Goal: Transaction & Acquisition: Book appointment/travel/reservation

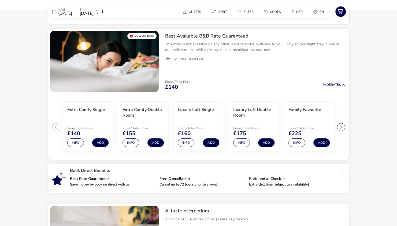
scroll to position [43, 0]
click at [342, 128] on div at bounding box center [341, 127] width 8 height 8
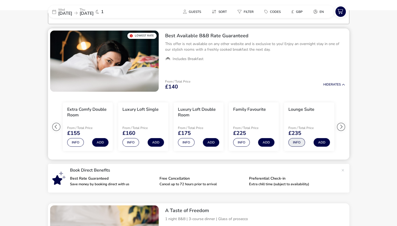
click at [292, 143] on button "Info" at bounding box center [297, 142] width 17 height 9
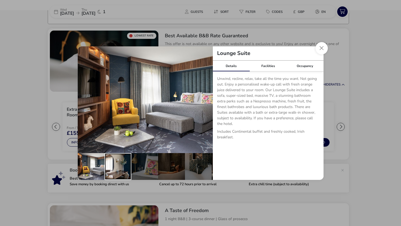
click at [112, 171] on div "details" at bounding box center [118, 166] width 27 height 27
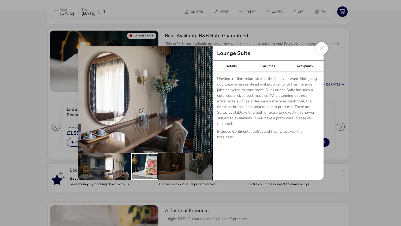
click at [146, 169] on div "details" at bounding box center [144, 166] width 27 height 27
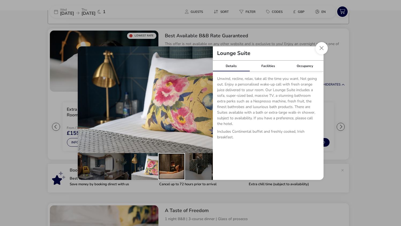
click at [169, 168] on div "details" at bounding box center [171, 166] width 27 height 27
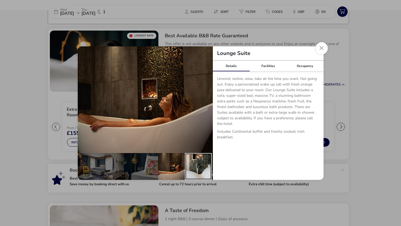
click at [204, 167] on div "details" at bounding box center [198, 166] width 27 height 27
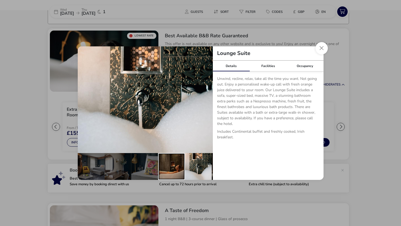
click at [180, 166] on div "details" at bounding box center [171, 166] width 27 height 27
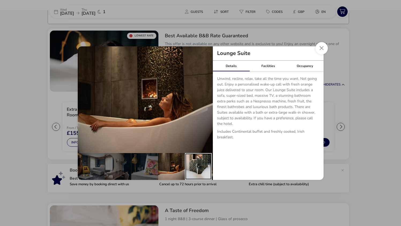
click at [197, 166] on div "details" at bounding box center [198, 166] width 27 height 27
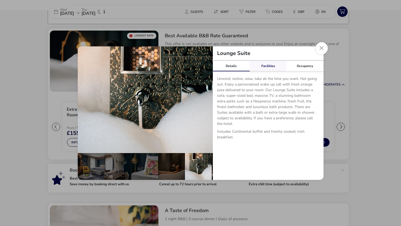
click at [268, 68] on link "Facilities" at bounding box center [268, 66] width 37 height 11
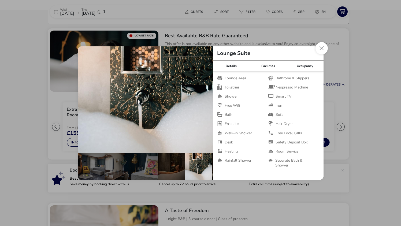
click at [321, 47] on button "Close dialog" at bounding box center [322, 48] width 12 height 12
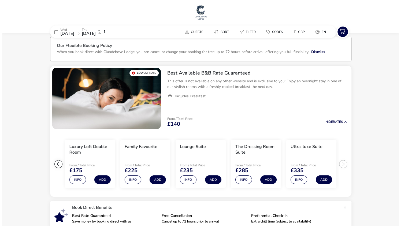
scroll to position [0, 0]
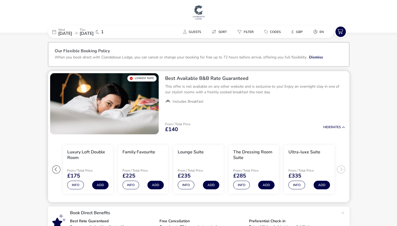
click at [341, 169] on ul "Extra Comfy Single From / Total Price £140 Info Add Extra Comfy Double Room Fro…" at bounding box center [198, 169] width 301 height 66
click at [241, 185] on button "Info" at bounding box center [241, 185] width 17 height 9
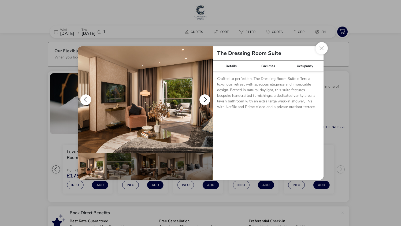
click at [206, 99] on button "details" at bounding box center [204, 99] width 11 height 11
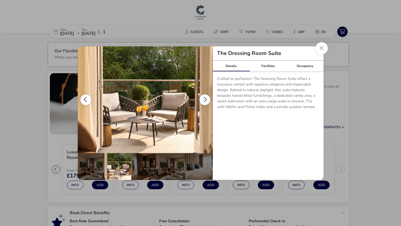
click at [205, 98] on button "details" at bounding box center [204, 99] width 11 height 11
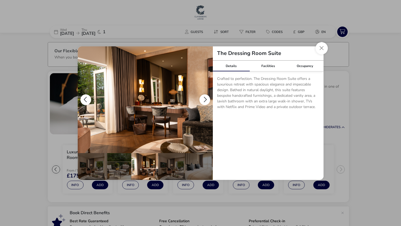
scroll to position [0, 27]
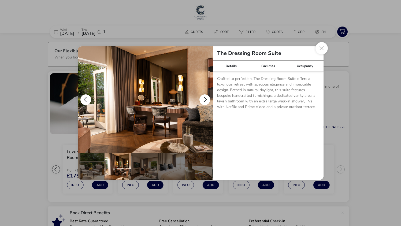
click at [205, 98] on button "details" at bounding box center [204, 99] width 11 height 11
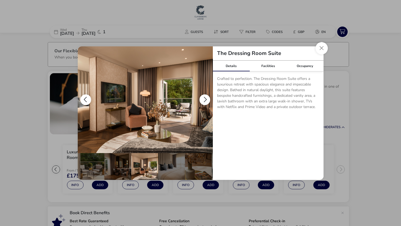
scroll to position [0, 52]
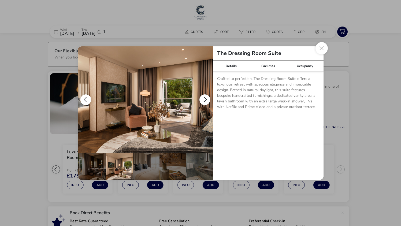
click at [205, 98] on button "details" at bounding box center [204, 99] width 11 height 11
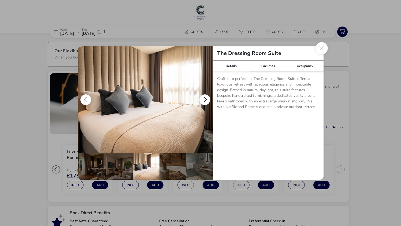
click at [205, 98] on button "details" at bounding box center [204, 99] width 11 height 11
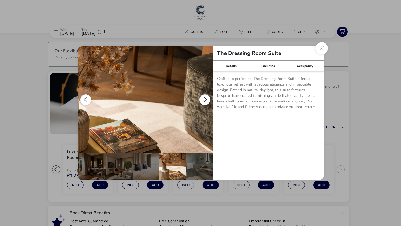
click at [205, 98] on button "details" at bounding box center [204, 99] width 11 height 11
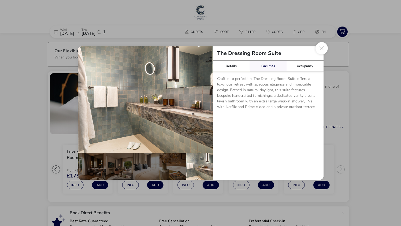
click at [272, 63] on link "Facilities" at bounding box center [268, 66] width 37 height 11
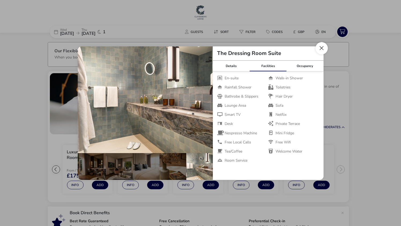
click at [320, 50] on button "Close dialog" at bounding box center [322, 48] width 12 height 12
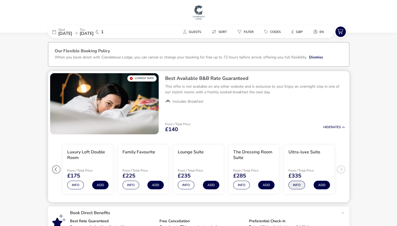
click at [299, 186] on button "Info" at bounding box center [297, 185] width 17 height 9
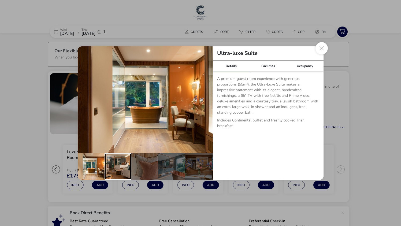
click at [115, 157] on div "details" at bounding box center [118, 166] width 27 height 27
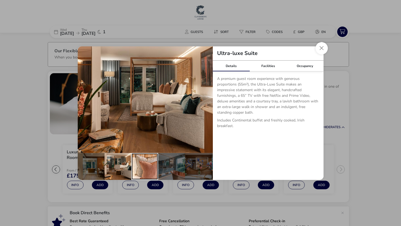
click at [142, 160] on div "details" at bounding box center [144, 166] width 27 height 27
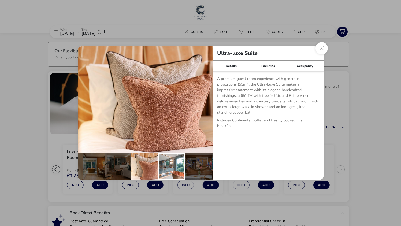
click at [179, 160] on div "details" at bounding box center [171, 166] width 27 height 27
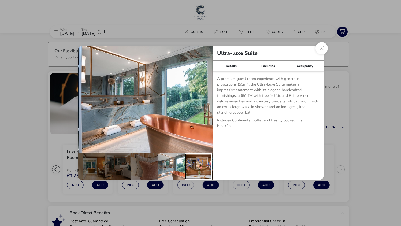
click at [202, 160] on div "details" at bounding box center [198, 166] width 27 height 27
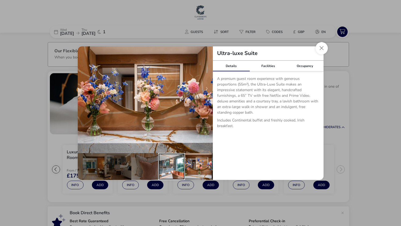
click at [170, 165] on div "details" at bounding box center [171, 166] width 27 height 27
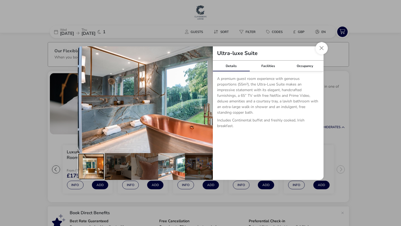
click at [96, 161] on div "details" at bounding box center [91, 166] width 27 height 27
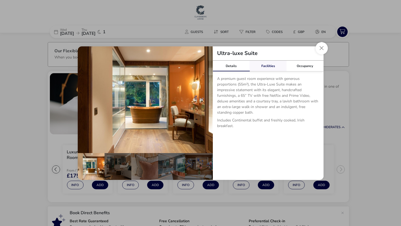
click at [265, 63] on link "Facilities" at bounding box center [268, 66] width 37 height 11
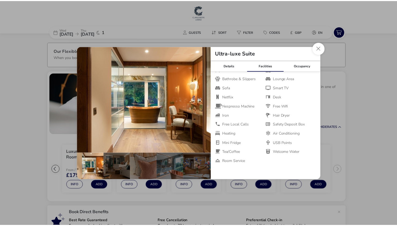
scroll to position [5, 0]
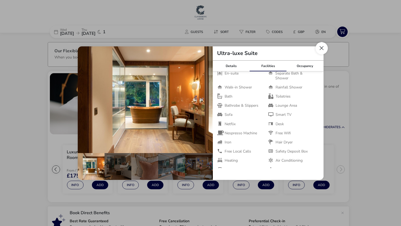
click at [324, 48] on button "Close dialog" at bounding box center [322, 48] width 12 height 12
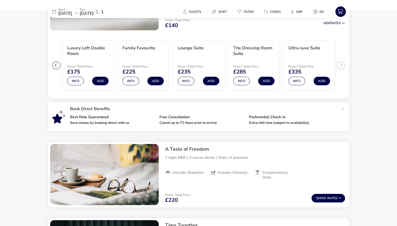
scroll to position [161, 0]
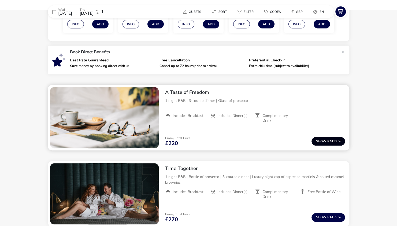
click at [328, 142] on button "Show Rates" at bounding box center [329, 141] width 34 height 9
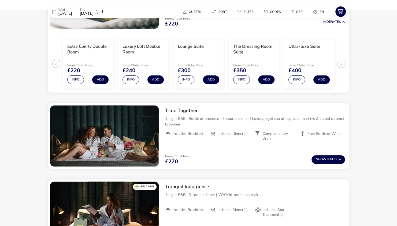
scroll to position [299, 0]
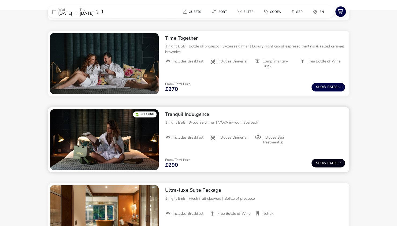
click at [338, 161] on icon at bounding box center [339, 162] width 3 height 3
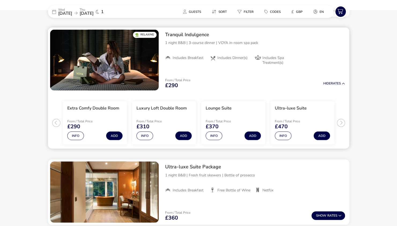
scroll to position [433, 0]
click at [342, 79] on div "From / Total Price £290 Hide Rates" at bounding box center [255, 83] width 188 height 18
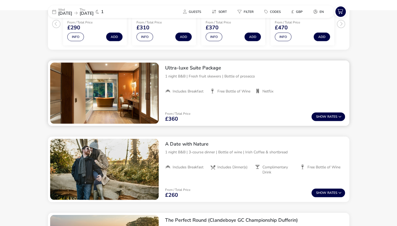
scroll to position [540, 0]
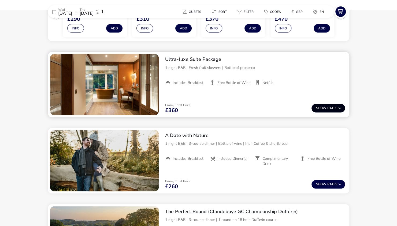
click at [328, 106] on button "Show Rates" at bounding box center [329, 108] width 34 height 9
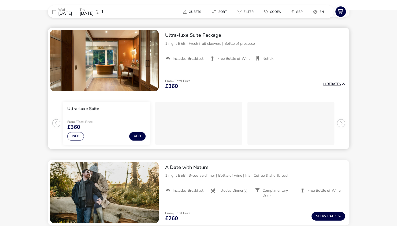
scroll to position [565, 0]
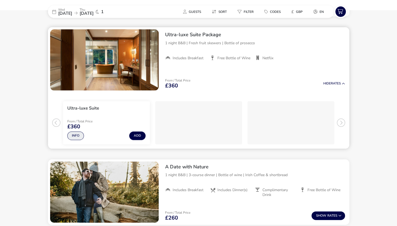
click at [74, 138] on button "Info" at bounding box center [75, 135] width 17 height 9
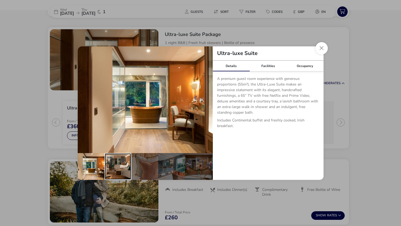
click at [116, 160] on div "details" at bounding box center [118, 166] width 27 height 27
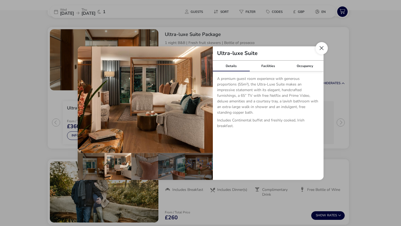
click at [321, 51] on button "Close dialog" at bounding box center [322, 48] width 12 height 12
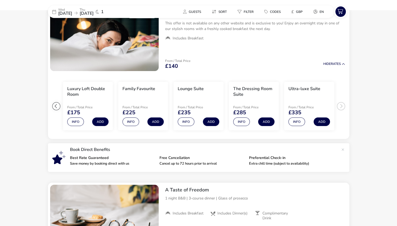
scroll to position [28, 0]
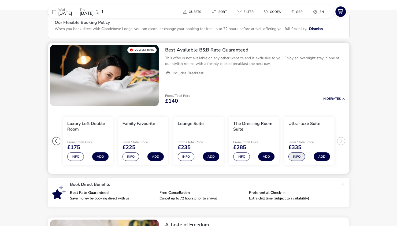
click at [296, 158] on button "Info" at bounding box center [297, 156] width 17 height 9
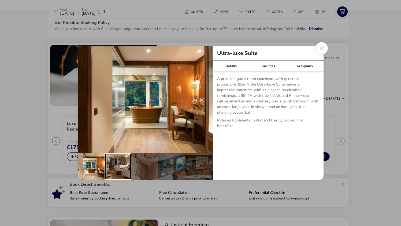
click at [116, 159] on div "details" at bounding box center [118, 166] width 27 height 27
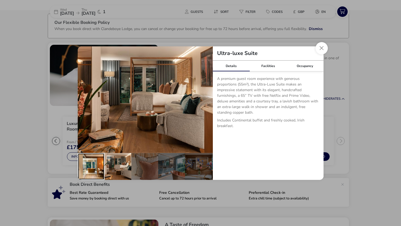
click at [98, 162] on div "details" at bounding box center [91, 166] width 27 height 27
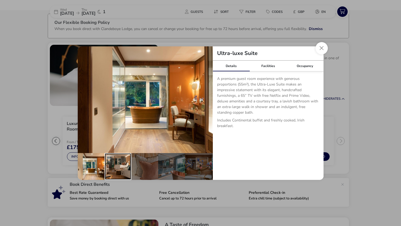
click at [111, 164] on div "details" at bounding box center [118, 166] width 27 height 27
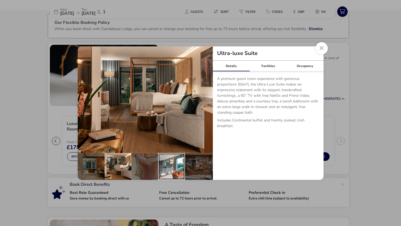
click at [179, 162] on div "details" at bounding box center [171, 166] width 27 height 27
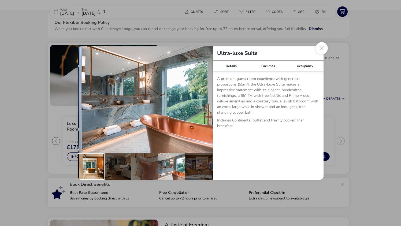
click at [90, 166] on div "details" at bounding box center [91, 166] width 27 height 27
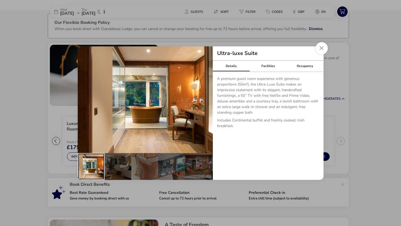
click at [92, 164] on div "details" at bounding box center [91, 166] width 27 height 27
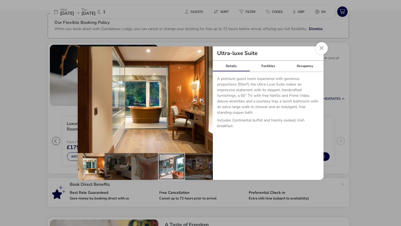
click at [183, 166] on div "details" at bounding box center [171, 166] width 27 height 27
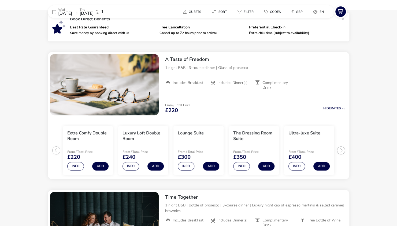
scroll to position [216, 0]
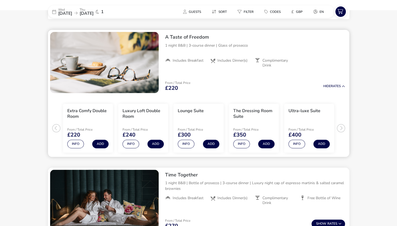
click at [342, 127] on ul "Extra Comfy Double Room From / Total Price £220 Info Add Luxury Loft Double Roo…" at bounding box center [198, 126] width 301 height 62
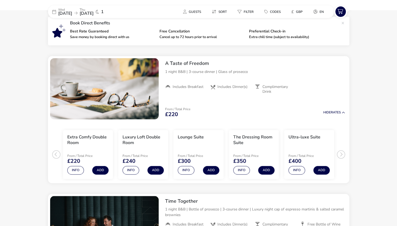
scroll to position [189, 0]
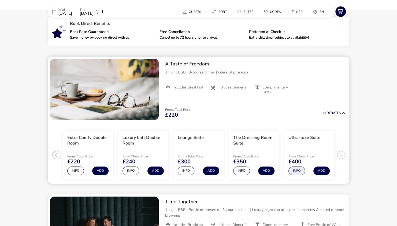
click at [298, 172] on button "Info" at bounding box center [297, 171] width 17 height 9
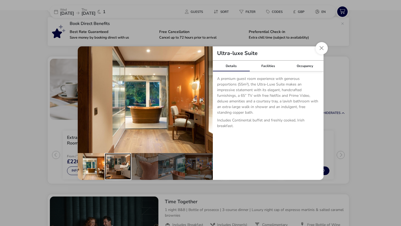
click at [117, 161] on div "details" at bounding box center [118, 166] width 27 height 27
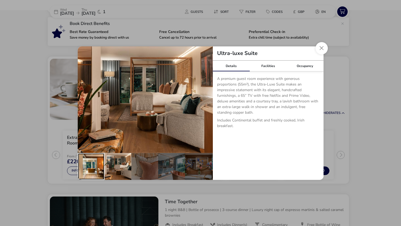
click at [88, 162] on div "details" at bounding box center [91, 166] width 27 height 27
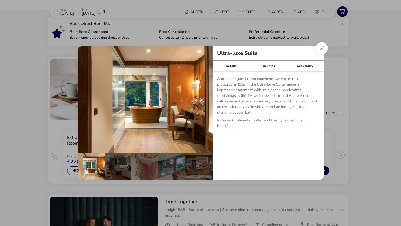
click at [318, 50] on button "Close dialog" at bounding box center [322, 48] width 12 height 12
